Goal: Find specific page/section: Find specific page/section

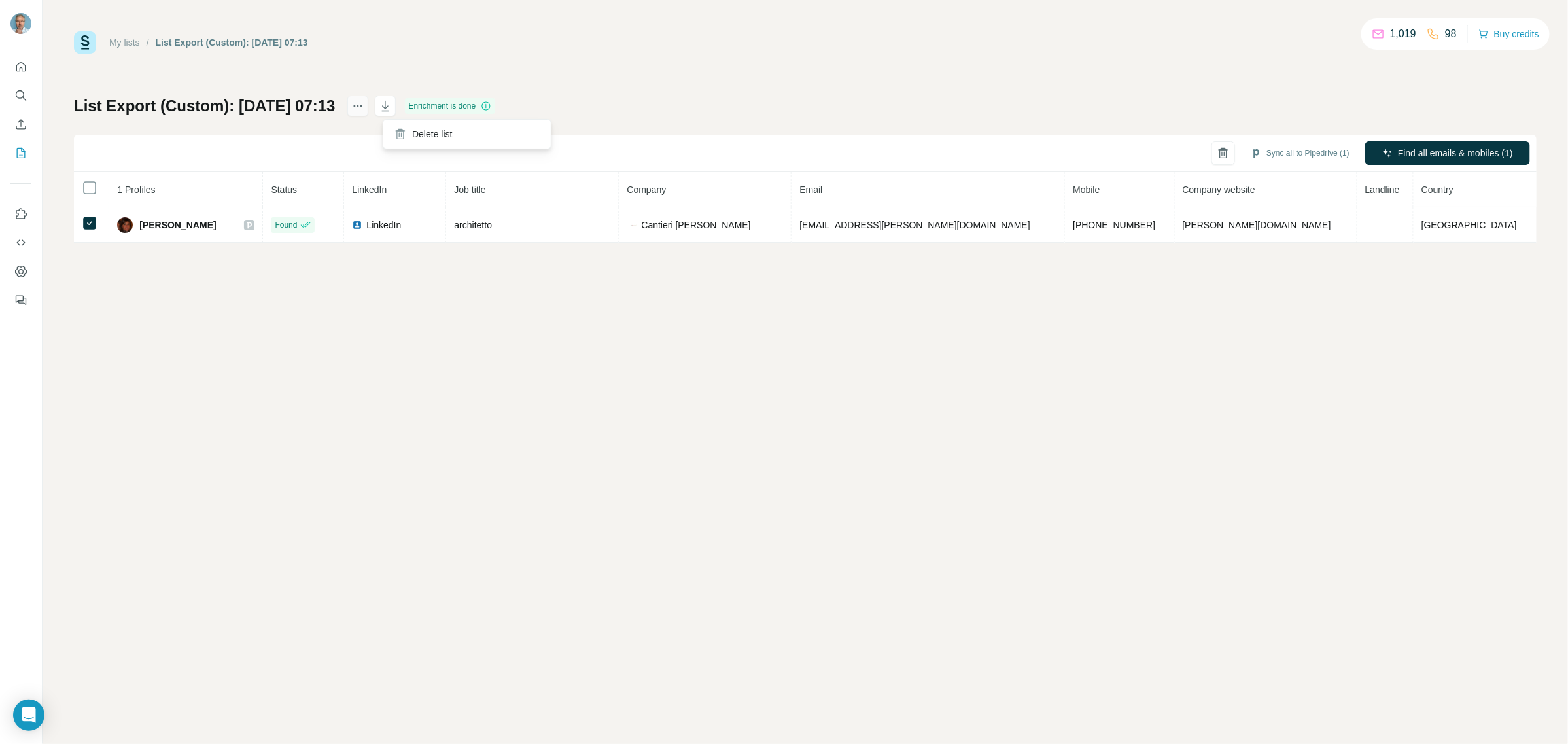
click at [364, 110] on icon "actions" at bounding box center [358, 106] width 13 height 13
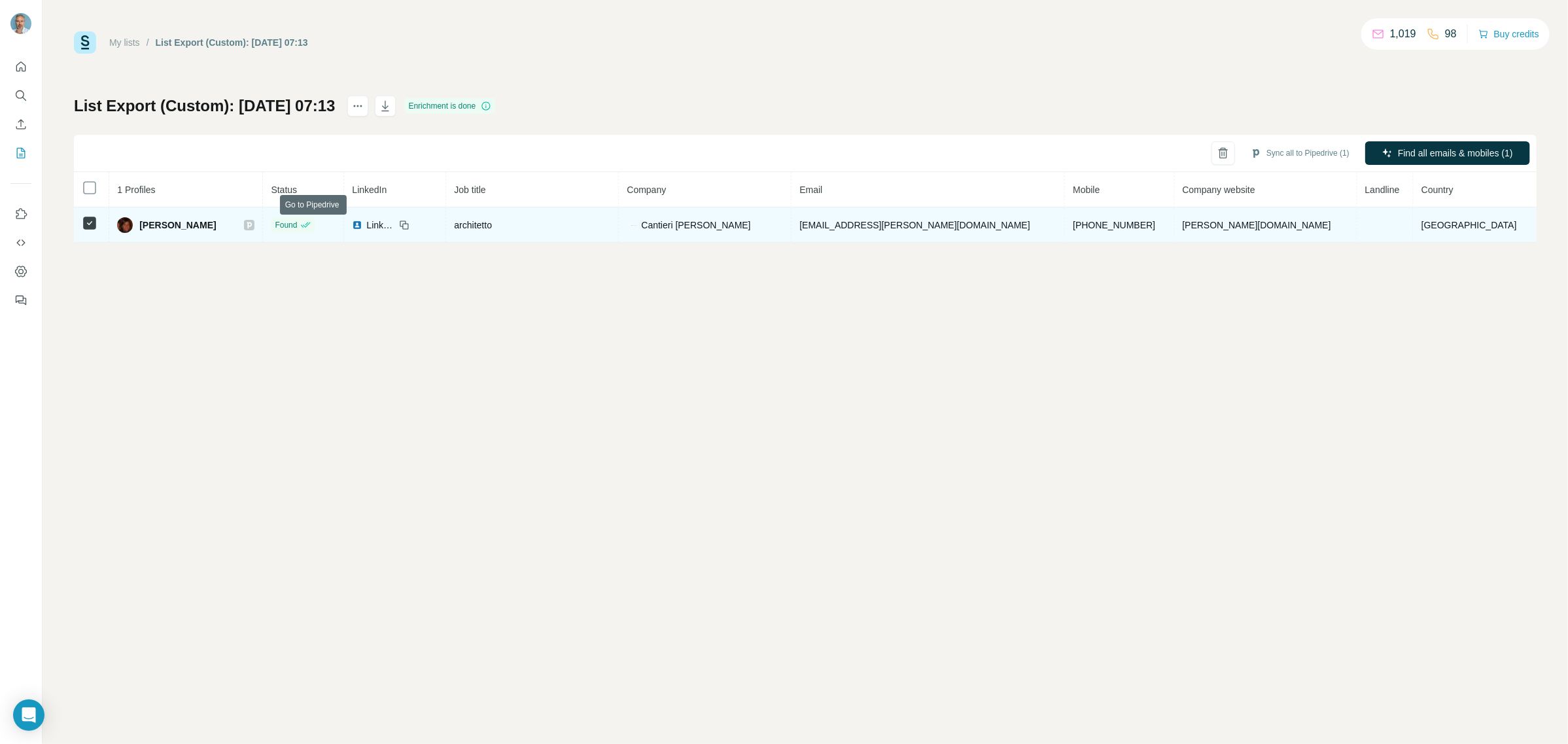
click at [252, 222] on icon at bounding box center [250, 225] width 5 height 7
